Goal: Register for event/course

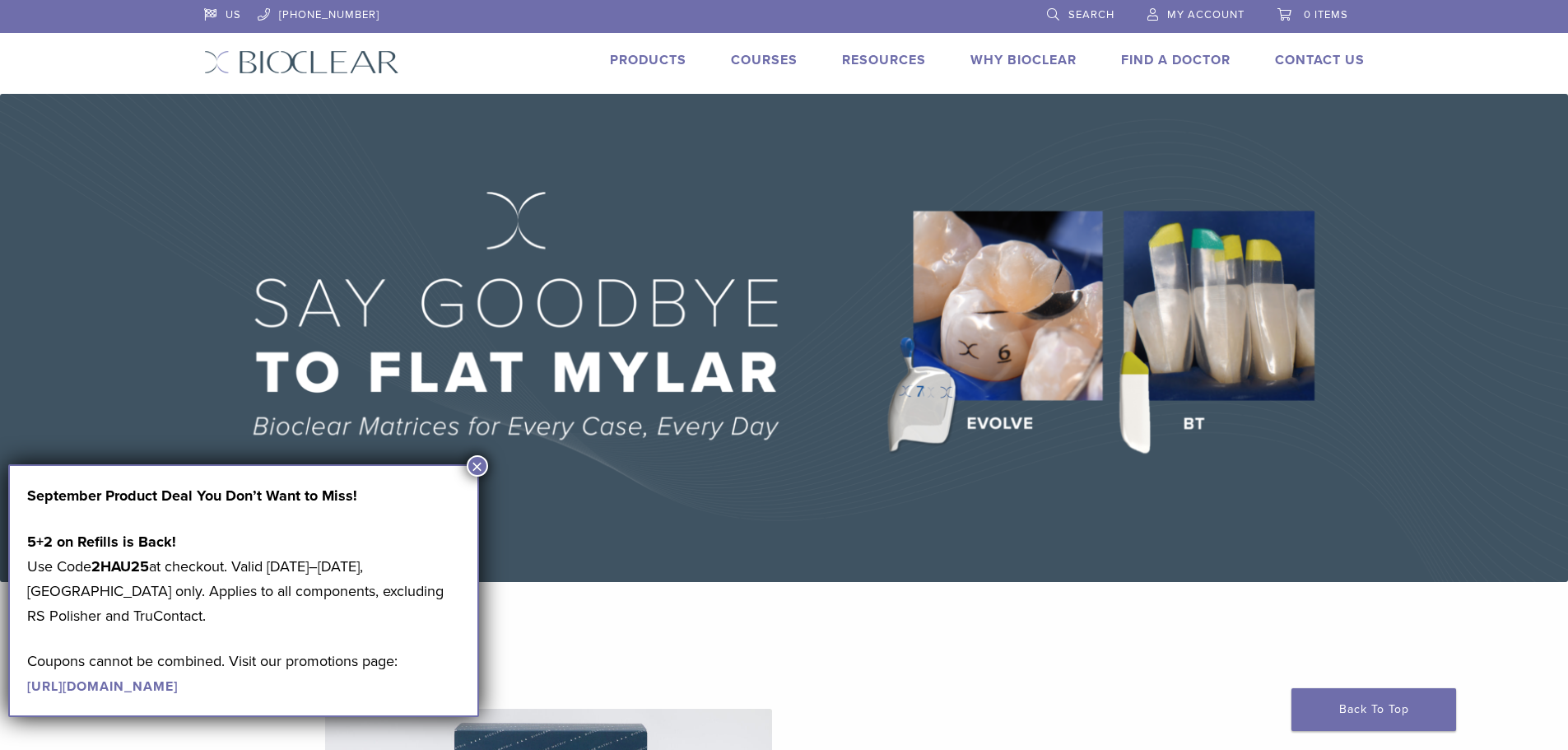
click at [646, 61] on link "Products" at bounding box center [648, 60] width 76 height 16
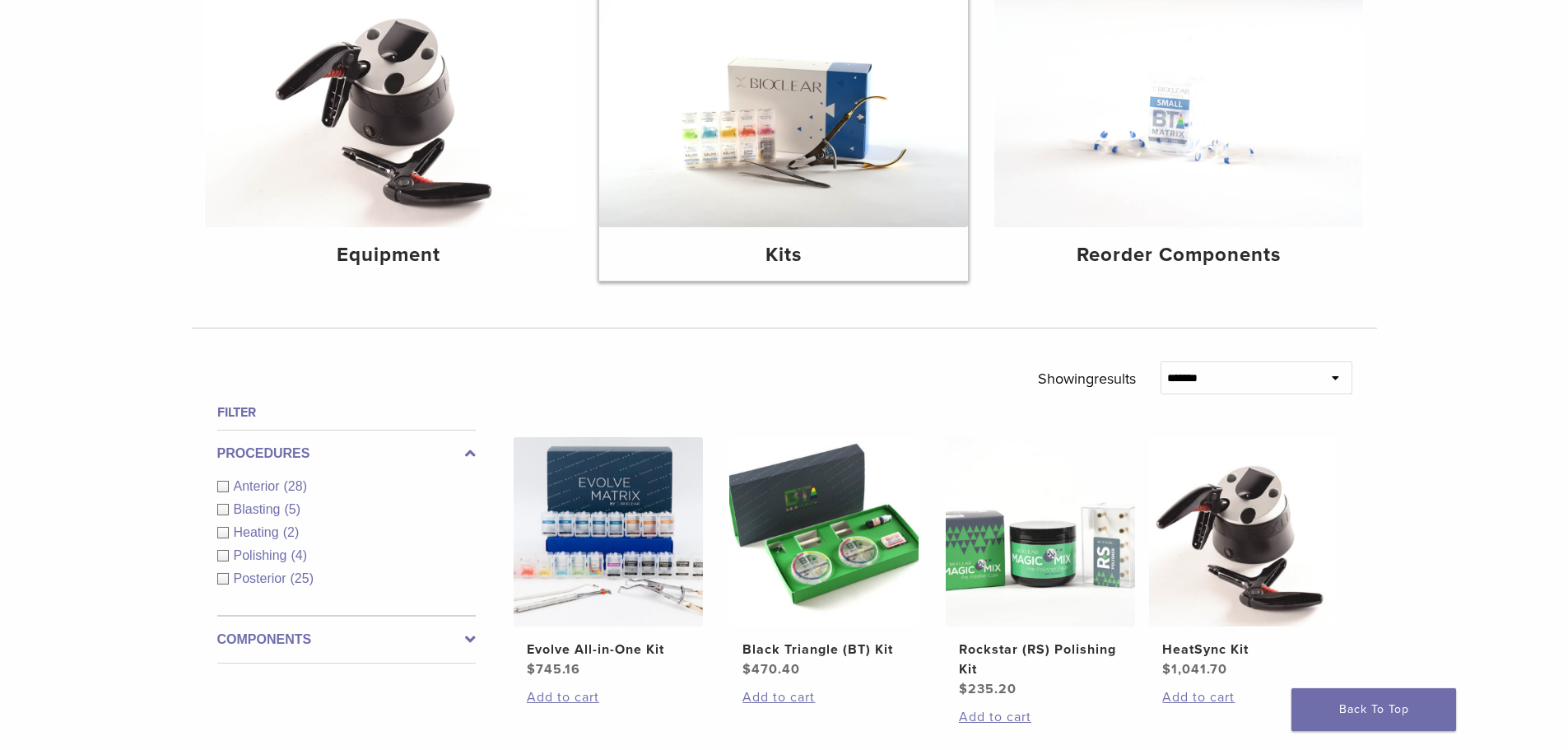
scroll to position [247, 0]
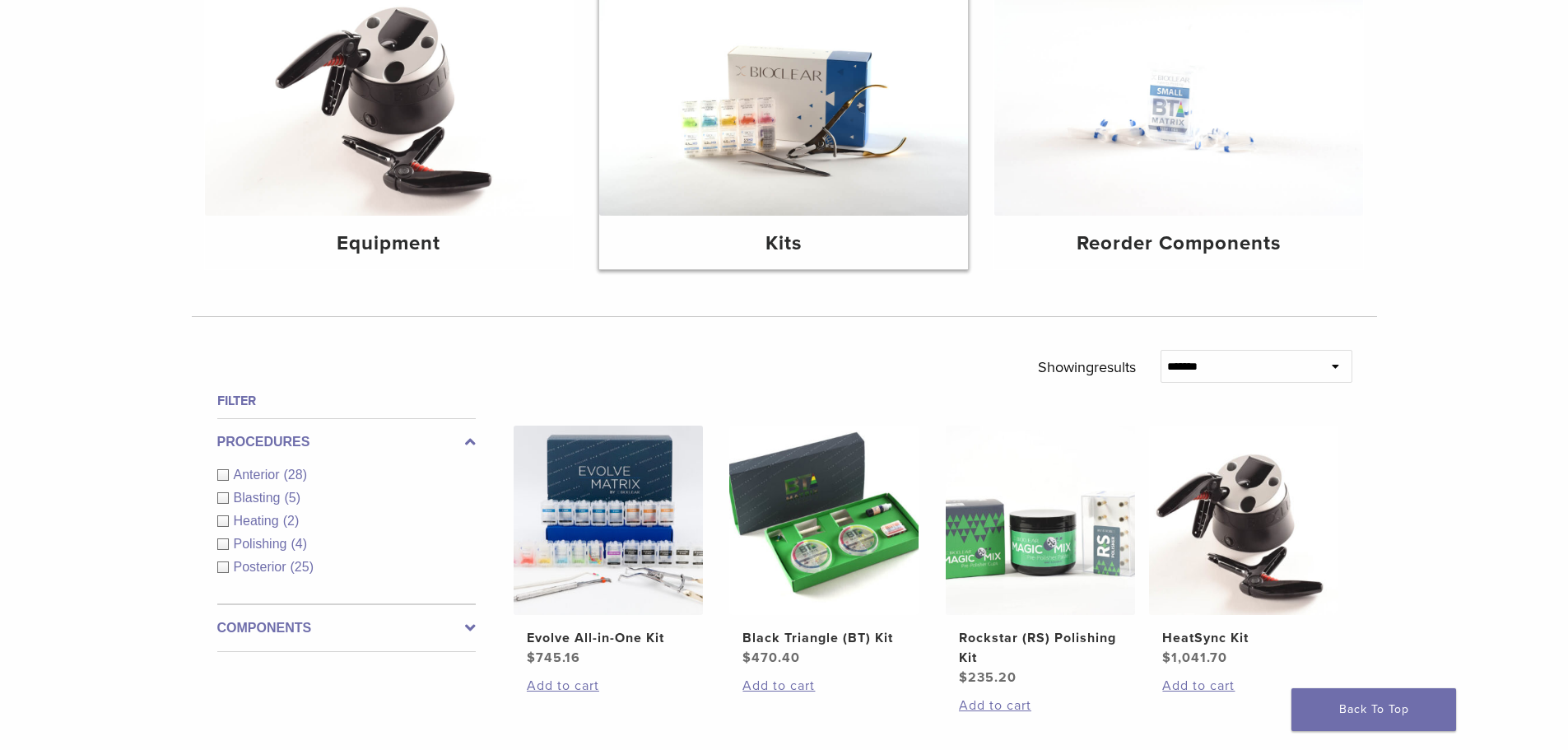
click at [795, 152] on img at bounding box center [784, 93] width 369 height 247
click at [780, 245] on h4 "Kits" at bounding box center [784, 243] width 343 height 29
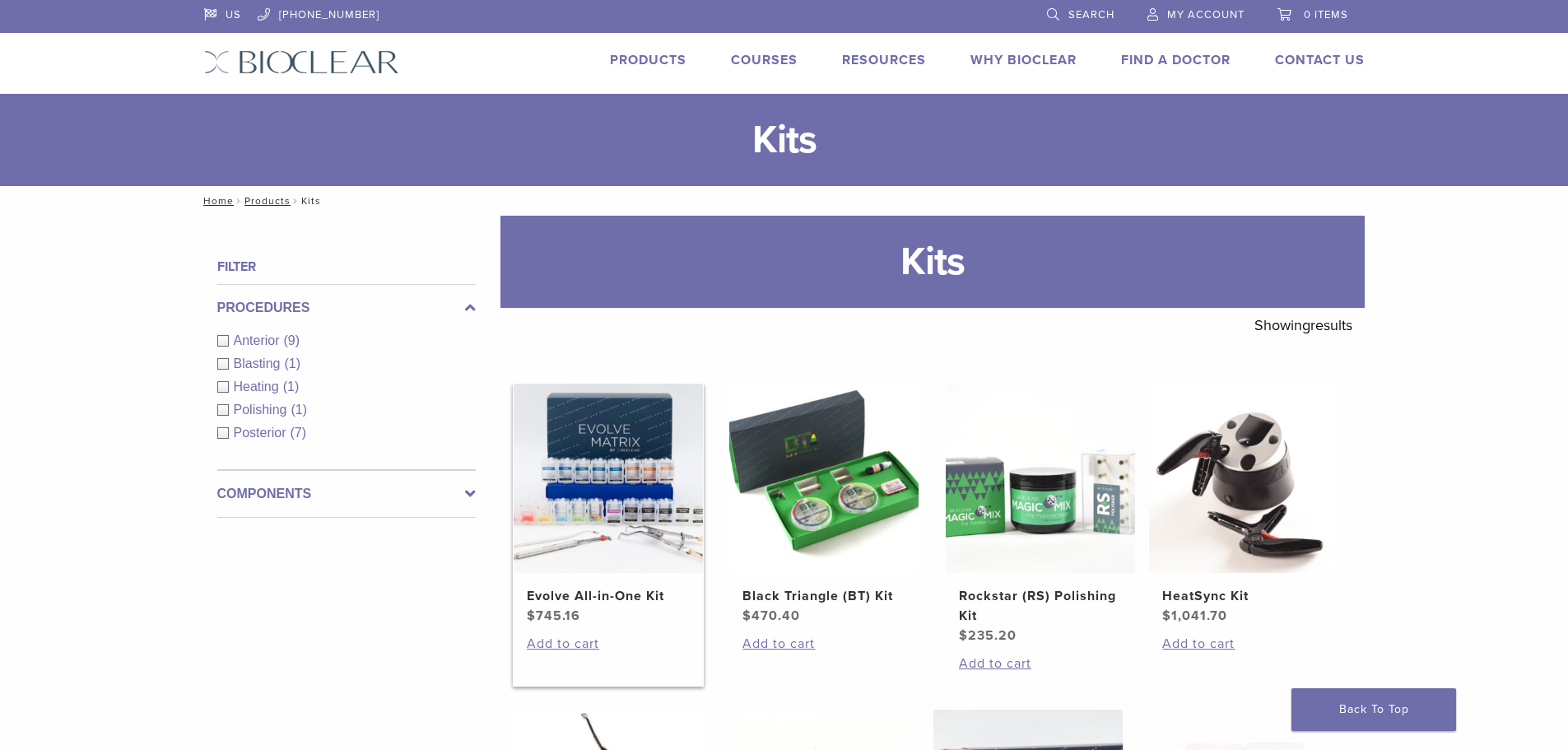
click at [600, 595] on h2 "Evolve All-in-One Kit" at bounding box center [608, 596] width 163 height 20
click at [1004, 58] on link "Why Bioclear" at bounding box center [1023, 60] width 106 height 16
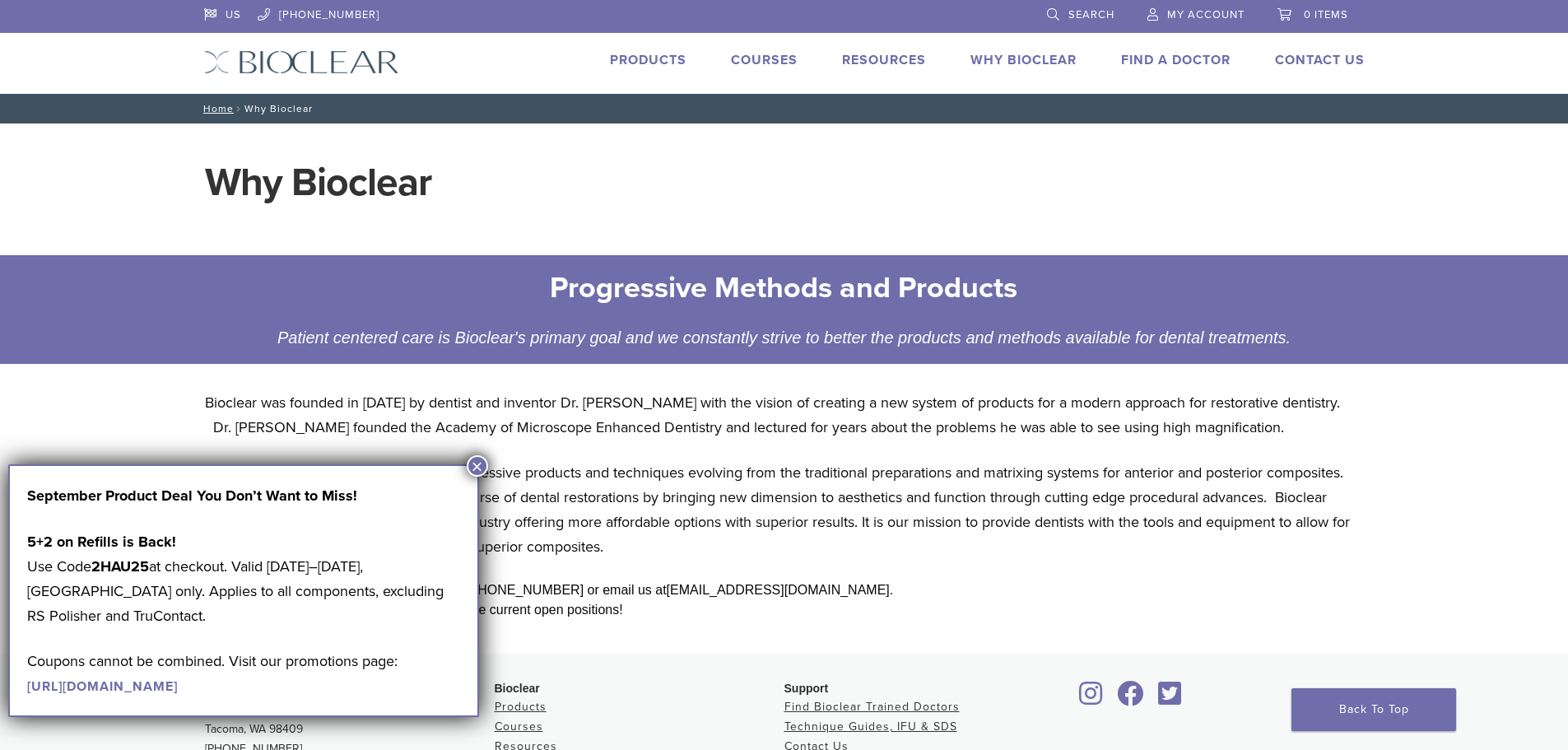
click at [471, 459] on button "×" at bounding box center [477, 466] width 22 height 22
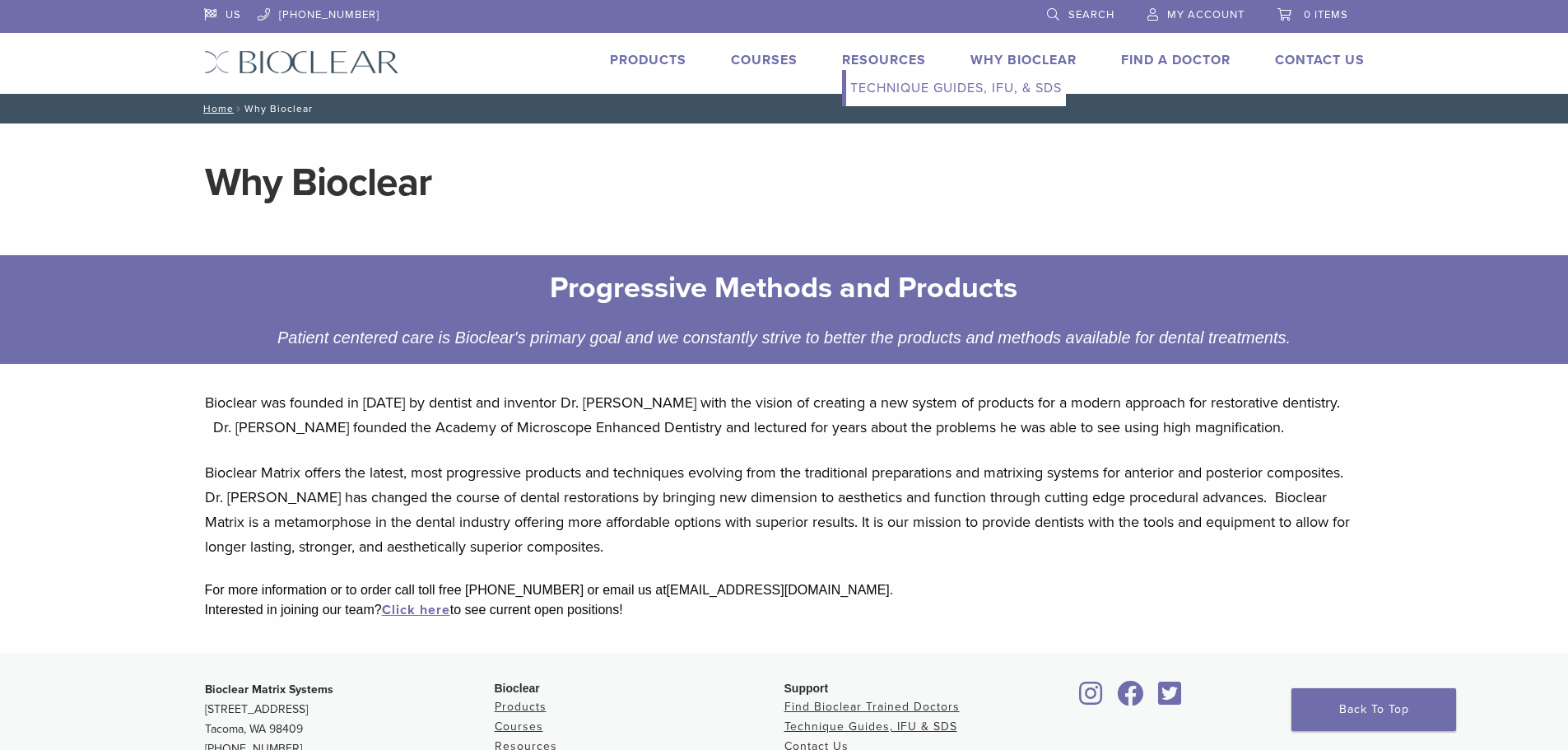
click at [894, 79] on link "Technique Guides, IFU, & SDS" at bounding box center [955, 88] width 220 height 36
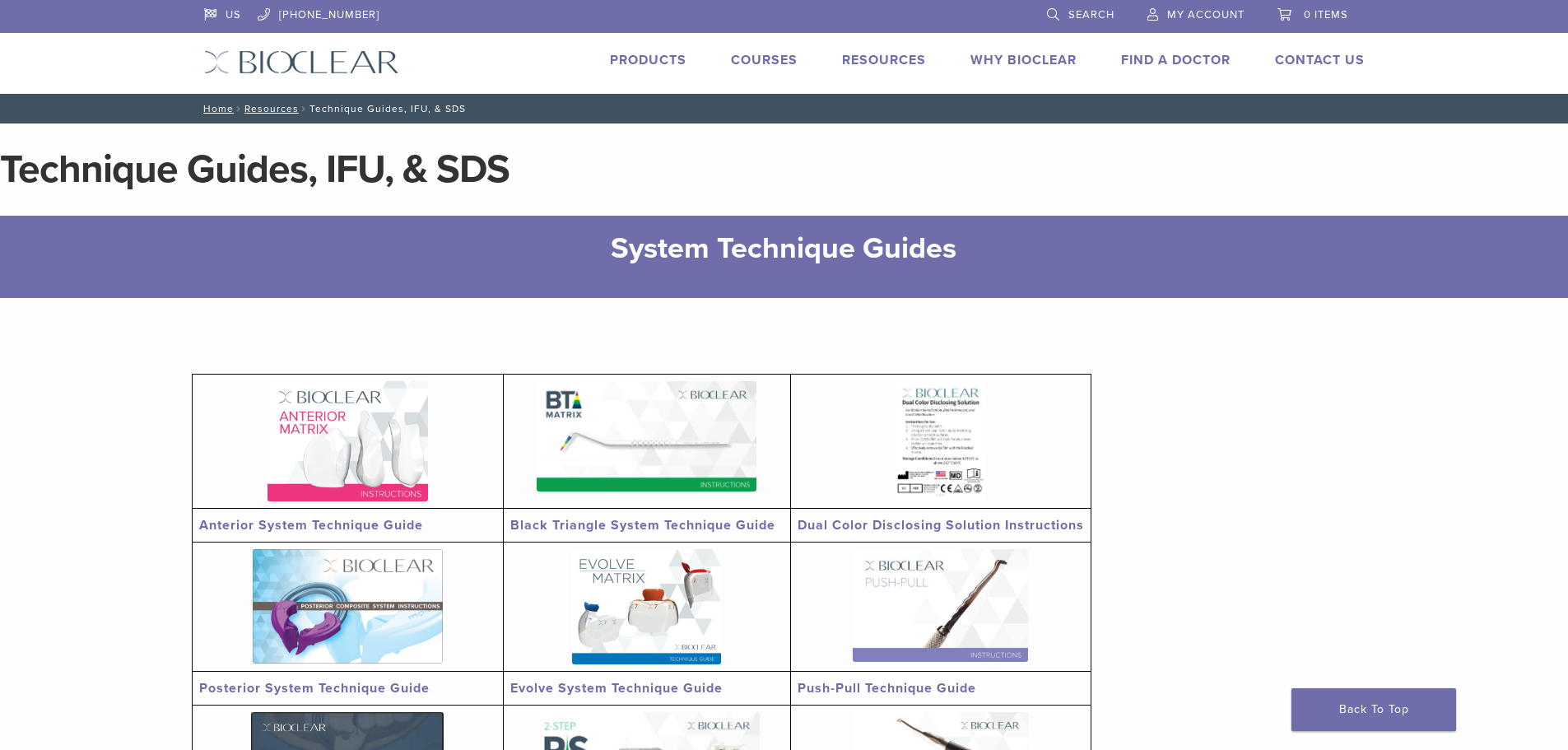
click at [771, 57] on link "Courses" at bounding box center [764, 60] width 67 height 16
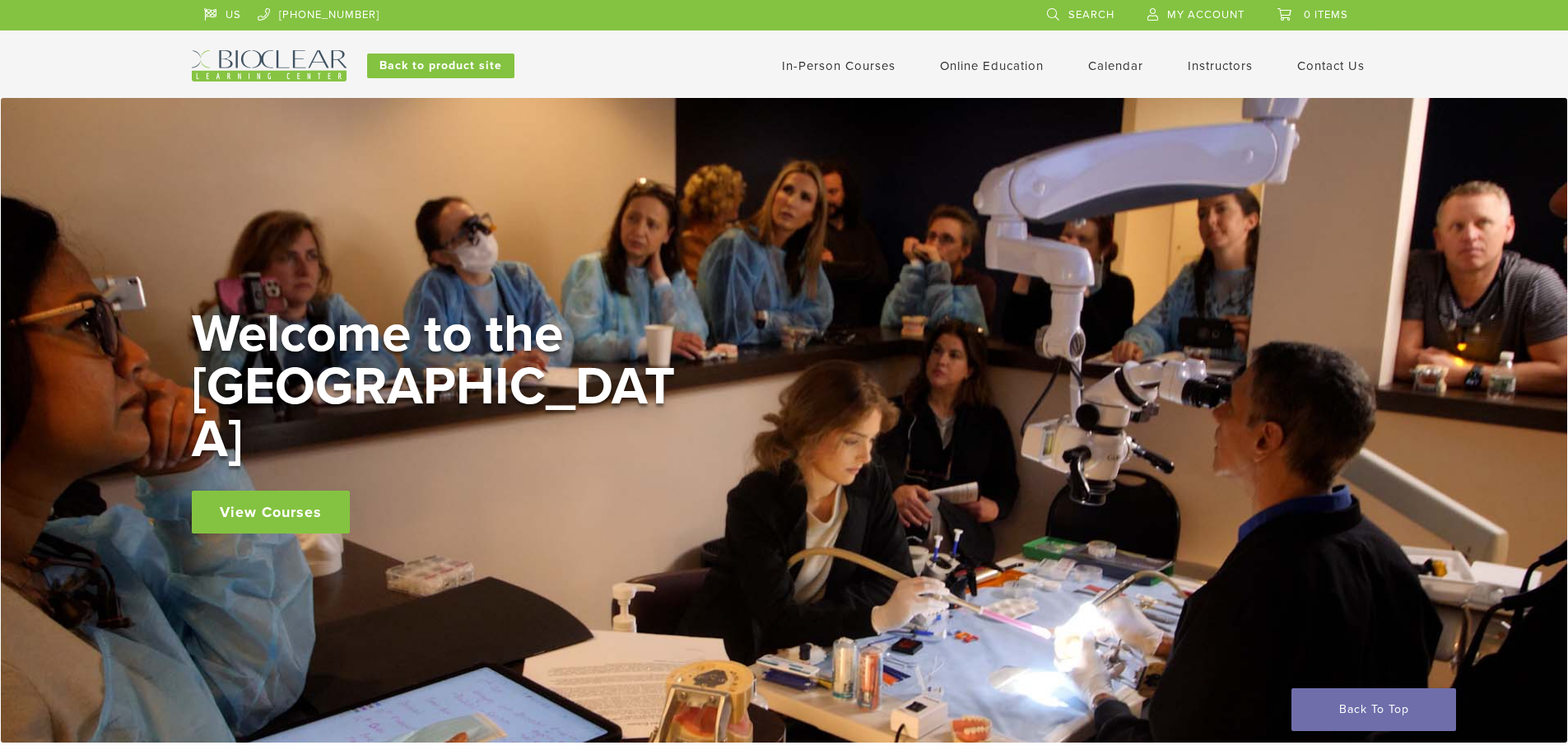
click at [281, 501] on link "View Courses" at bounding box center [270, 512] width 158 height 43
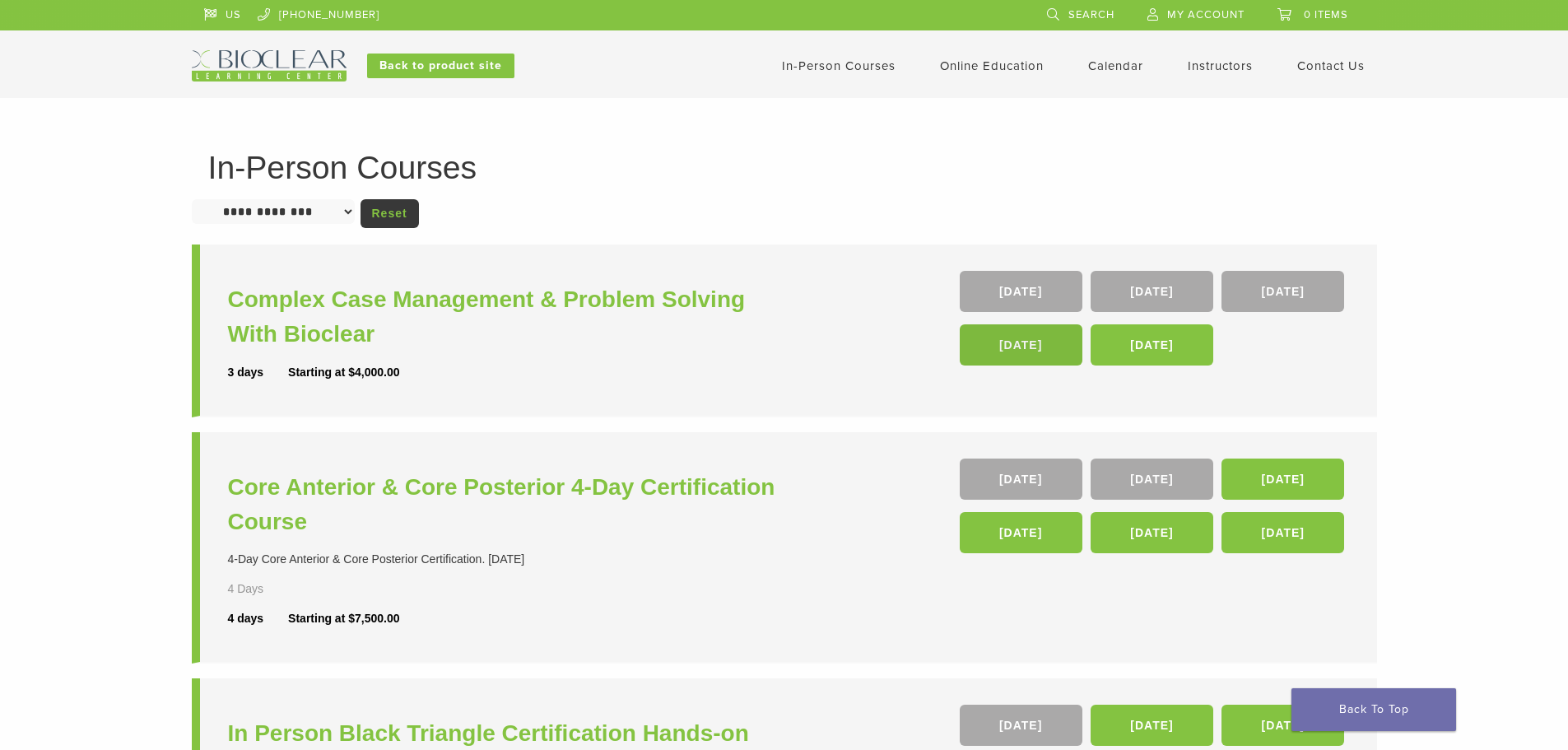
click at [996, 363] on link "13 Aug 26" at bounding box center [1020, 345] width 123 height 42
